Goal: Register for event/course

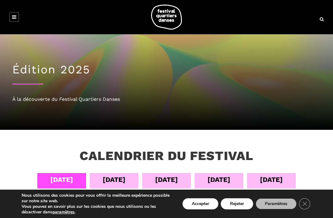
click at [220, 178] on div "[DATE]" at bounding box center [218, 179] width 23 height 11
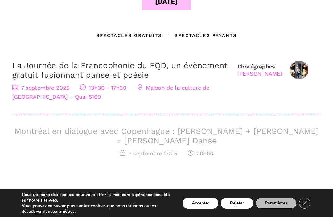
scroll to position [215, 0]
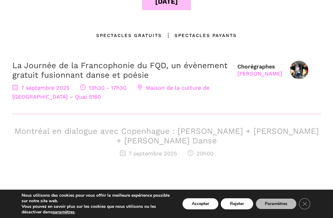
click at [301, 67] on img at bounding box center [298, 70] width 18 height 18
click at [260, 66] on div "Chorégraphes [PERSON_NAME]" at bounding box center [259, 70] width 45 height 14
click at [248, 73] on div "[PERSON_NAME]" at bounding box center [259, 73] width 45 height 7
click at [302, 70] on img at bounding box center [298, 70] width 18 height 18
click at [113, 85] on span "13h30 - 17h30" at bounding box center [103, 87] width 46 height 6
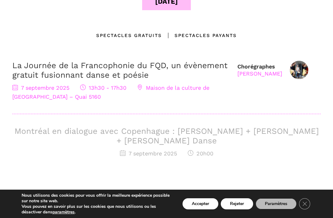
click at [176, 87] on span "Maison de la culture de [GEOGRAPHIC_DATA] – Quai 5160" at bounding box center [110, 91] width 197 height 15
click at [47, 89] on span "7 septembre 2025" at bounding box center [40, 87] width 57 height 6
click at [18, 84] on icon at bounding box center [15, 87] width 6 height 6
click at [157, 70] on link "La Journée de la Francophonie du FQD, un évènement gratuit fusionnant danse et …" at bounding box center [119, 70] width 215 height 19
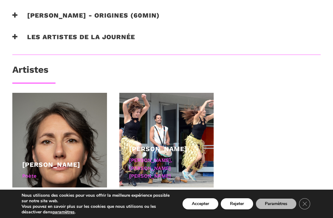
scroll to position [525, 0]
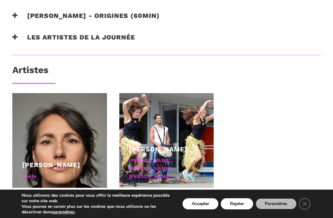
click at [196, 144] on div "[PERSON_NAME]" at bounding box center [166, 149] width 75 height 10
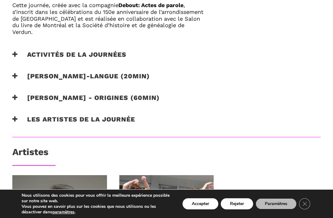
scroll to position [443, 0]
